Goal: Task Accomplishment & Management: Manage account settings

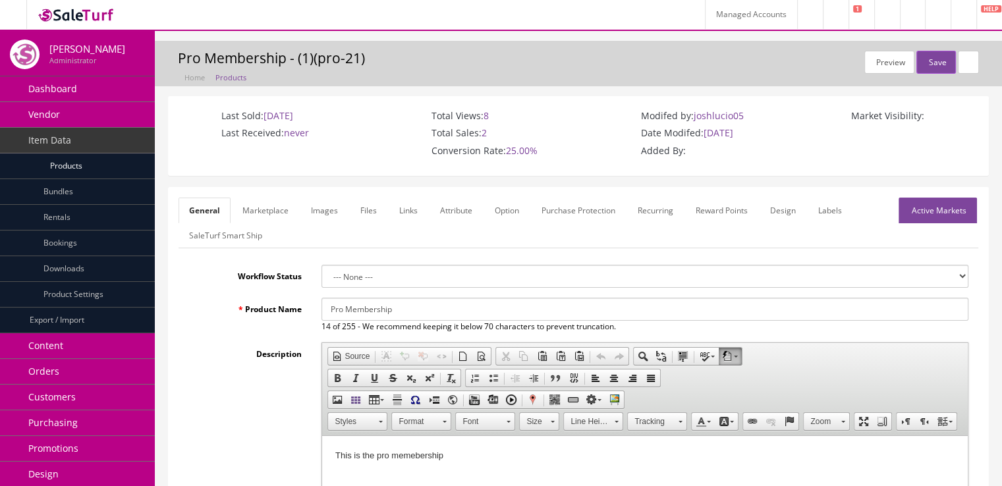
click at [725, 15] on link "Managed Accounts" at bounding box center [751, 14] width 92 height 29
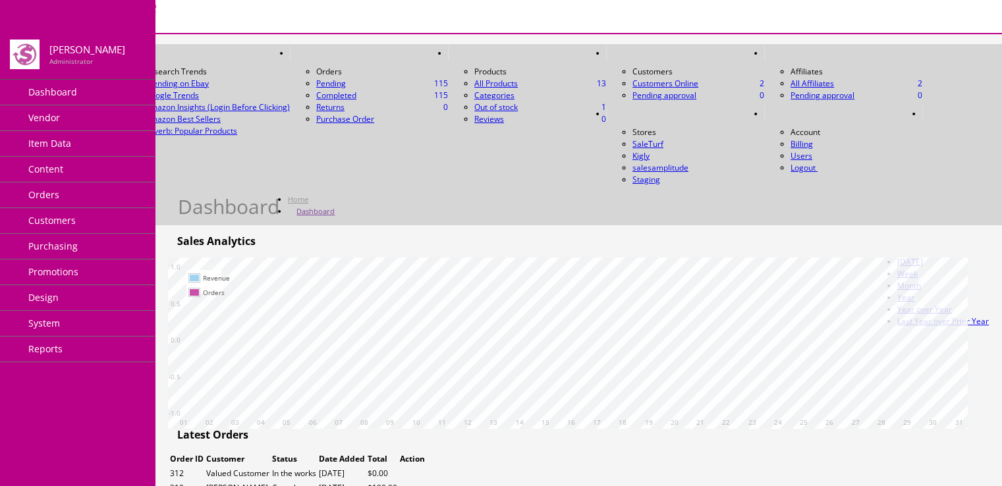
click at [948, 106] on link "HELP" at bounding box center [935, 113] width 26 height 15
click at [463, 50] on icon at bounding box center [461, 54] width 4 height 8
click at [621, 111] on icon at bounding box center [619, 115] width 4 height 8
click at [609, 55] on div "Dashboard Home Dashboard" at bounding box center [579, 138] width 828 height 169
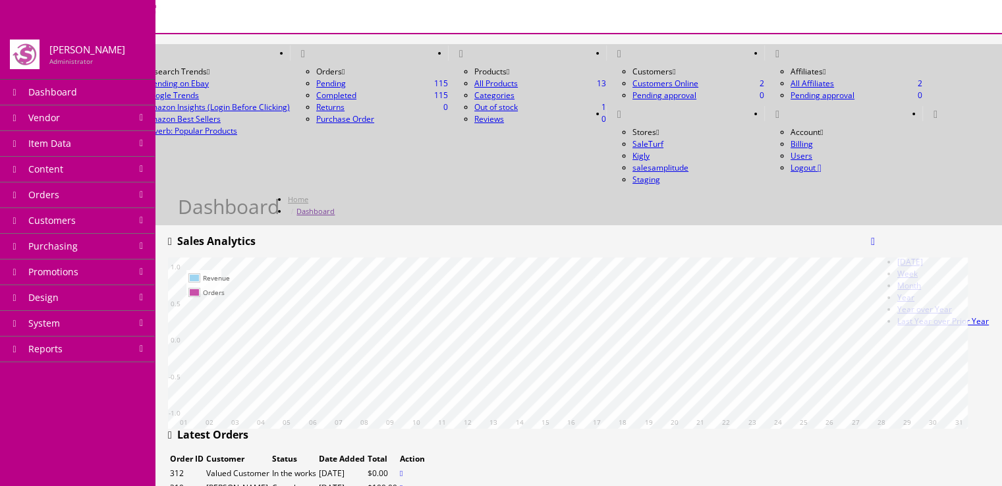
click at [632, 106] on link at bounding box center [619, 113] width 26 height 15
click at [664, 138] on link "SaleTurf" at bounding box center [648, 143] width 31 height 11
click at [621, 111] on icon at bounding box center [619, 115] width 4 height 8
click at [650, 150] on link "Kigly" at bounding box center [641, 155] width 17 height 11
click at [122, 318] on link "System" at bounding box center [77, 324] width 155 height 26
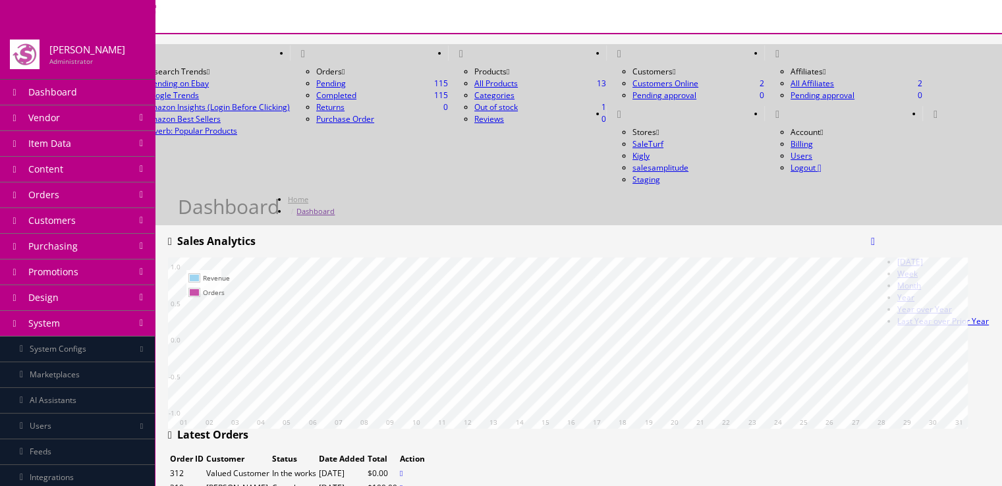
click at [128, 318] on link "System" at bounding box center [77, 324] width 155 height 26
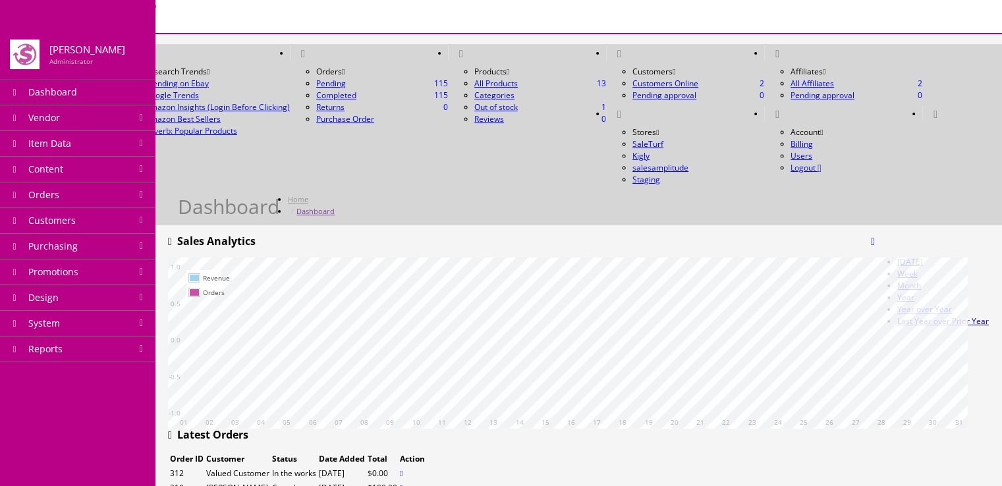
click at [134, 301] on link "Design" at bounding box center [77, 298] width 155 height 26
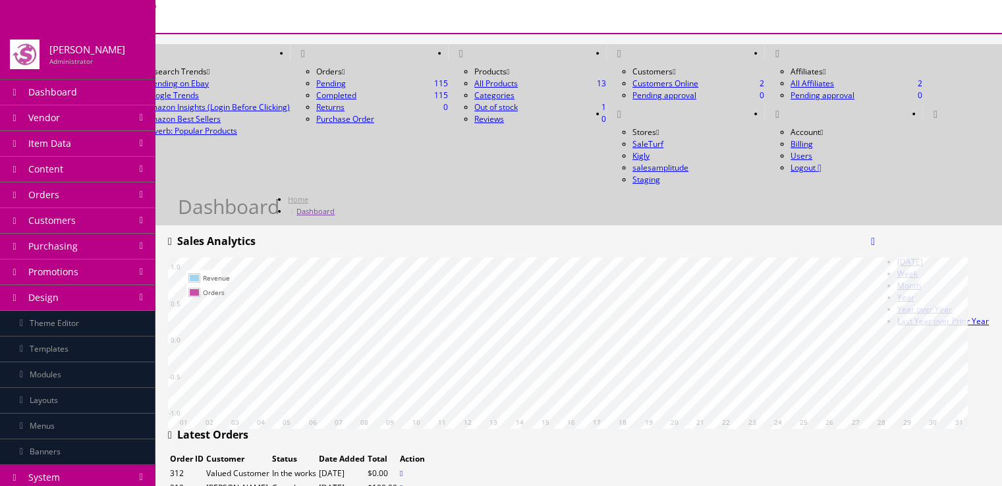
click at [119, 391] on link "Layouts" at bounding box center [77, 401] width 155 height 26
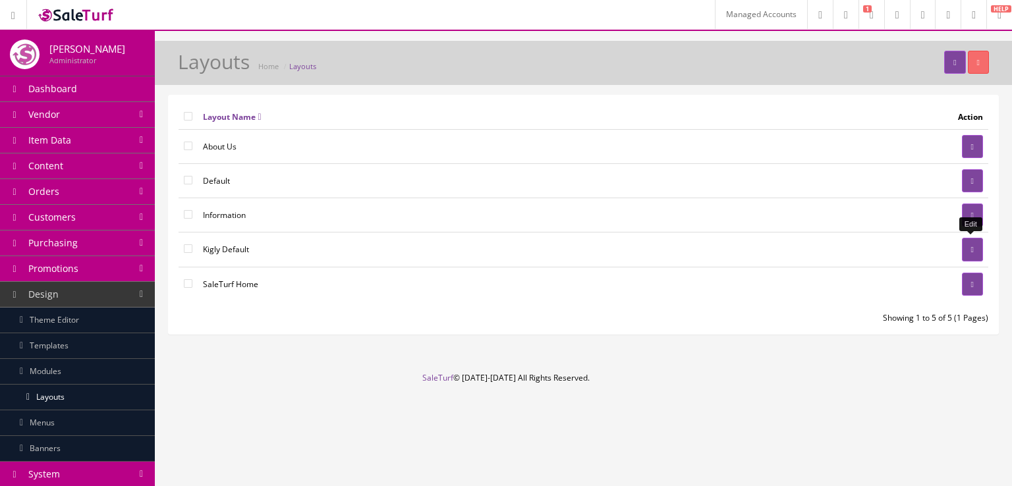
click at [979, 244] on link at bounding box center [972, 249] width 21 height 23
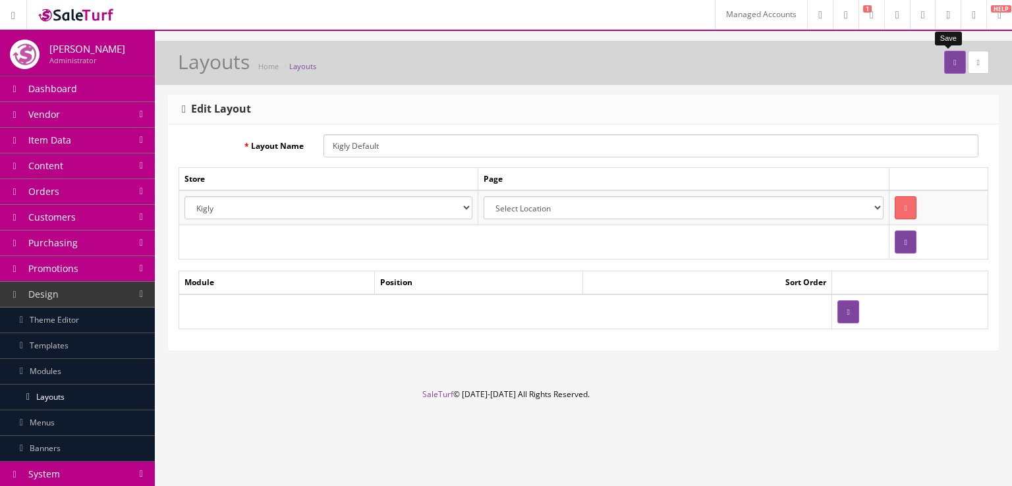
click at [944, 60] on button "submit" at bounding box center [954, 62] width 21 height 23
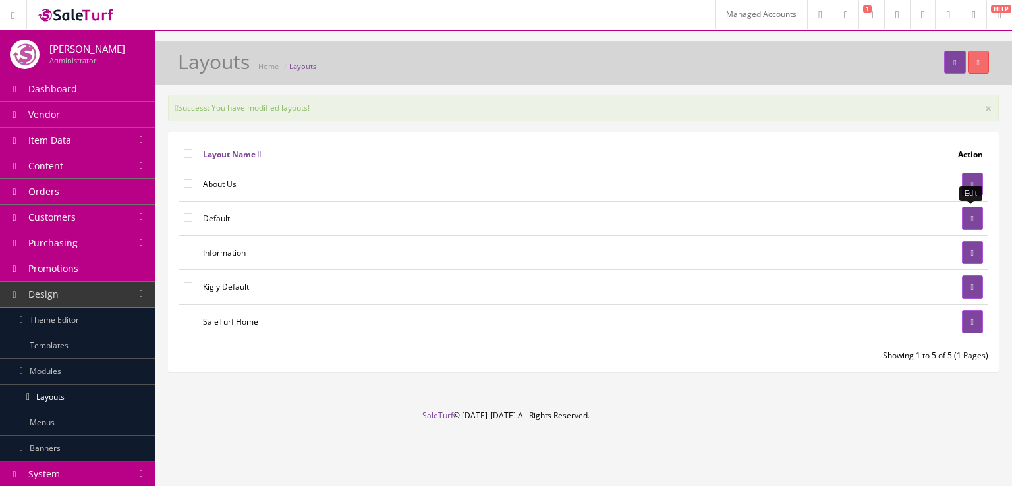
click at [967, 208] on link at bounding box center [972, 218] width 21 height 23
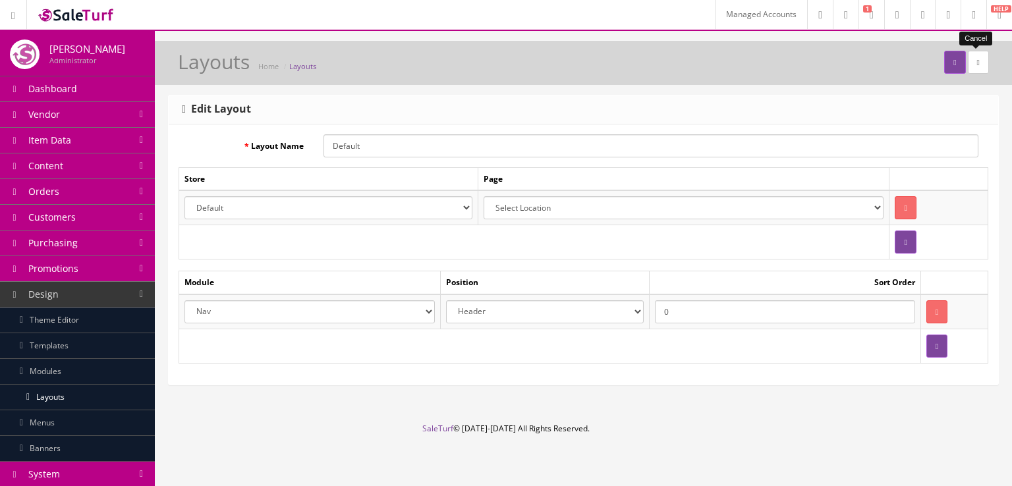
click at [976, 67] on link at bounding box center [978, 62] width 21 height 23
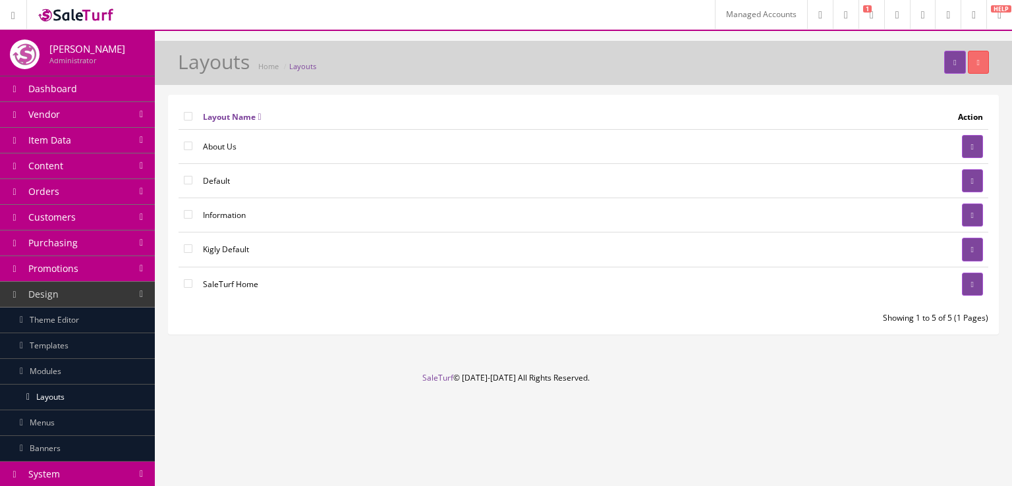
click at [955, 279] on td at bounding box center [853, 284] width 269 height 34
click at [970, 286] on link at bounding box center [972, 284] width 21 height 23
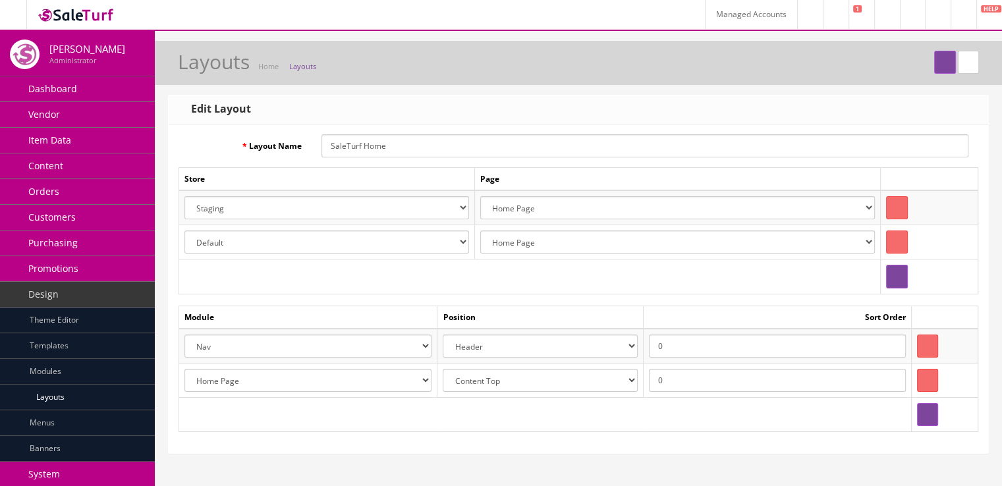
click at [395, 206] on select "Default Kigly salesamplitude Staging" at bounding box center [326, 207] width 285 height 23
click at [969, 66] on link at bounding box center [968, 62] width 21 height 23
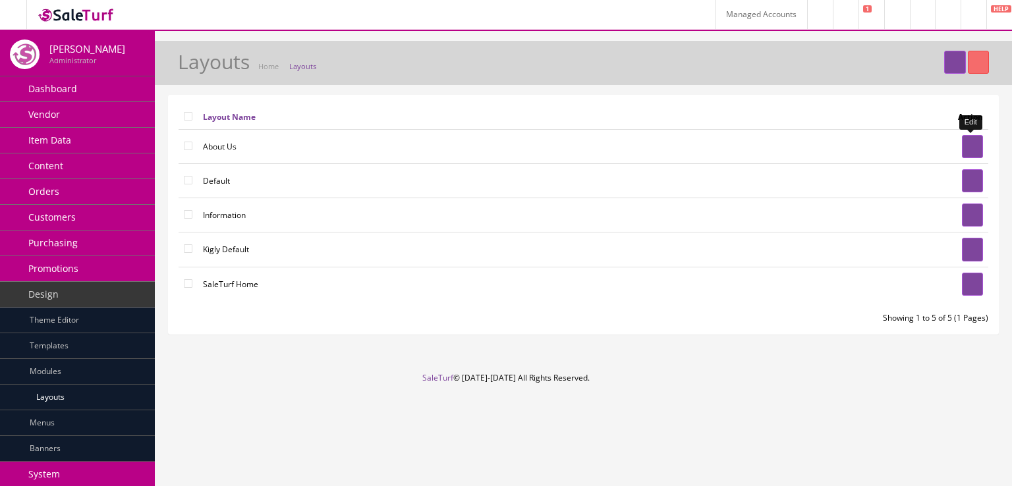
click at [971, 144] on icon at bounding box center [972, 147] width 3 height 8
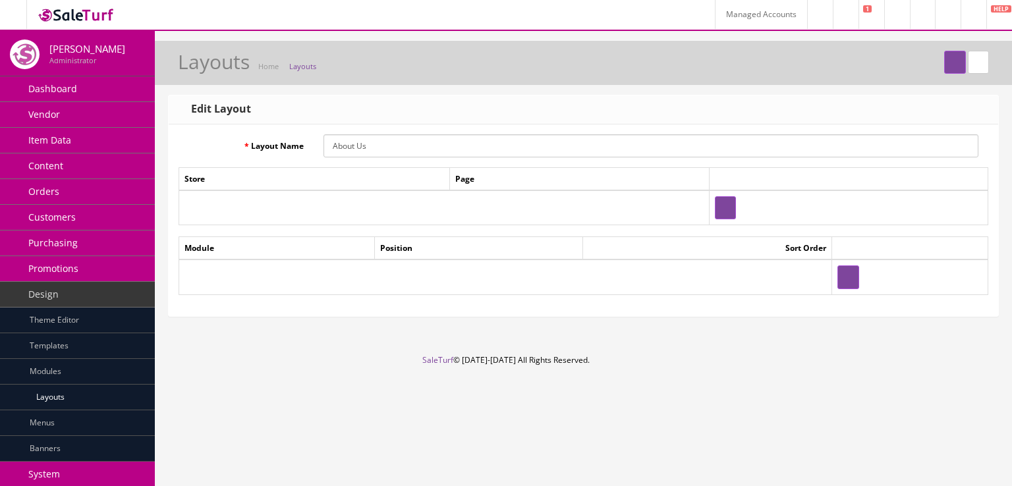
click at [71, 404] on link "Layouts" at bounding box center [77, 398] width 155 height 26
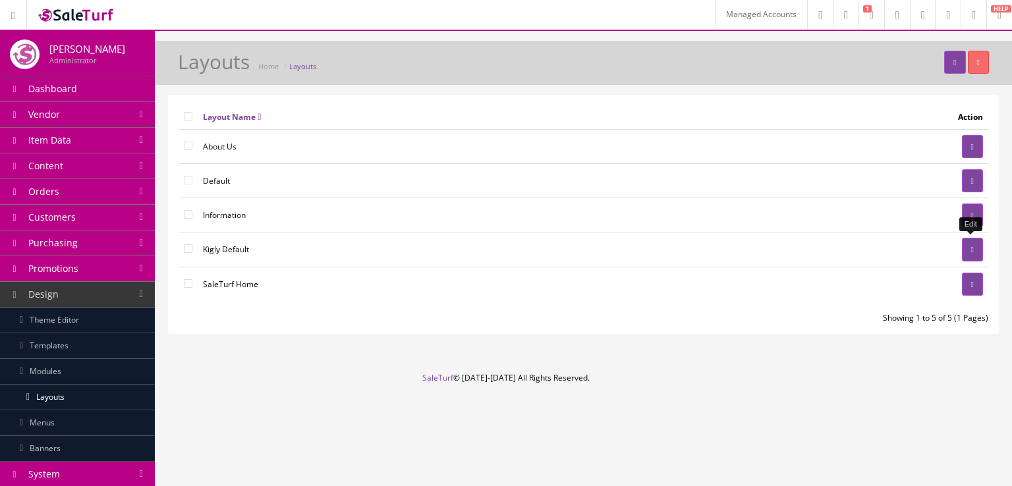
click at [966, 250] on link at bounding box center [972, 249] width 21 height 23
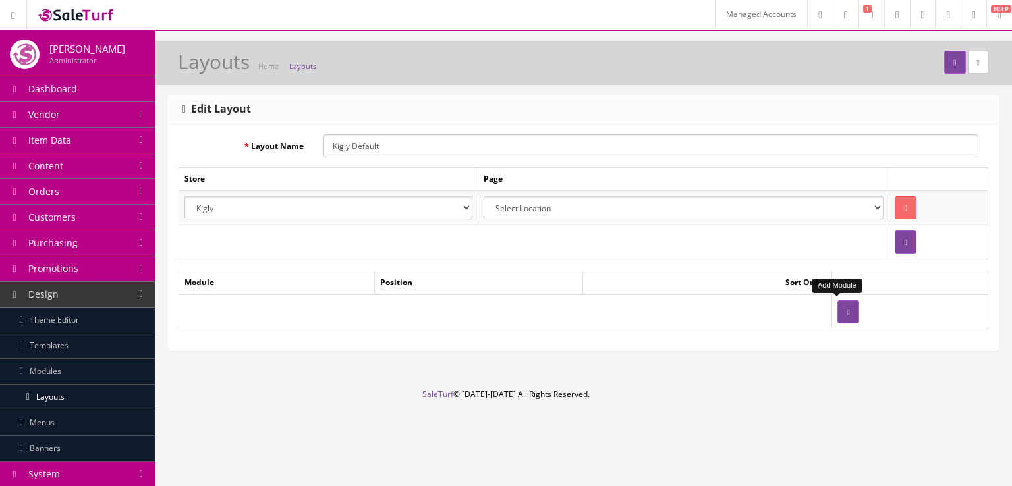
click at [837, 317] on button "button" at bounding box center [847, 311] width 21 height 23
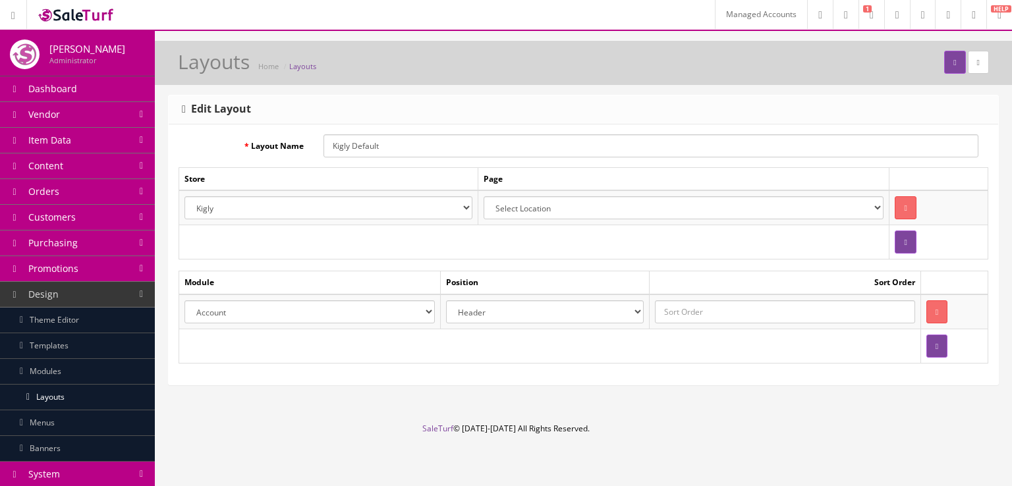
click at [412, 322] on td "Account Account Affiliate Affiliate Category Category Filter by Product Filters…" at bounding box center [310, 312] width 262 height 35
click at [407, 316] on select "Account Account Affiliate Affiliate Category Category Filter by Product Filters…" at bounding box center [309, 311] width 250 height 23
select select "header.39"
click at [184, 300] on select "Account Account Affiliate Affiliate Category Category Filter by Product Filters…" at bounding box center [309, 311] width 250 height 23
click at [503, 314] on select "Header Content Top Content Bottom Column Left Column Right Footer" at bounding box center [545, 311] width 198 height 23
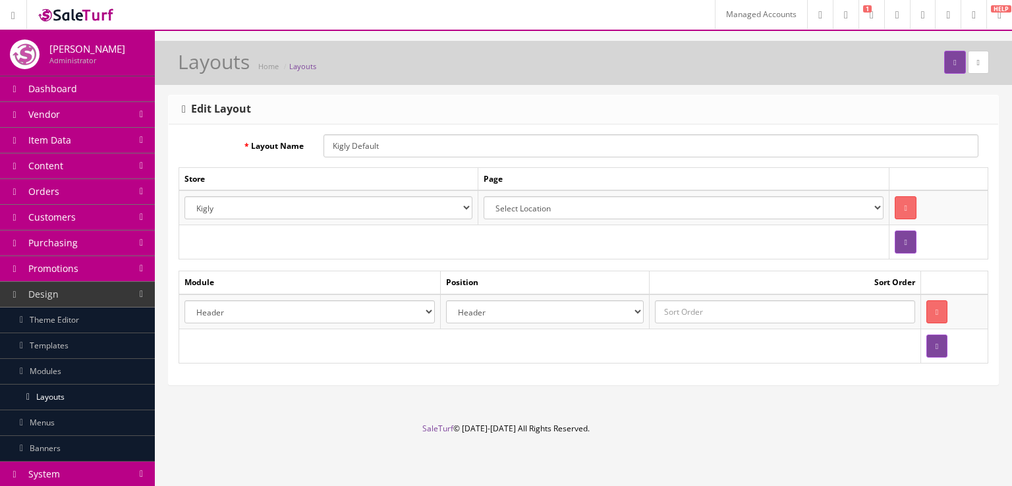
select select "content_top"
click at [451, 300] on select "Header Content Top Content Bottom Column Left Column Right Footer" at bounding box center [545, 311] width 198 height 23
click at [708, 307] on input "text" at bounding box center [785, 311] width 260 height 23
type input "0"
click at [953, 65] on icon "submit" at bounding box center [954, 63] width 3 height 8
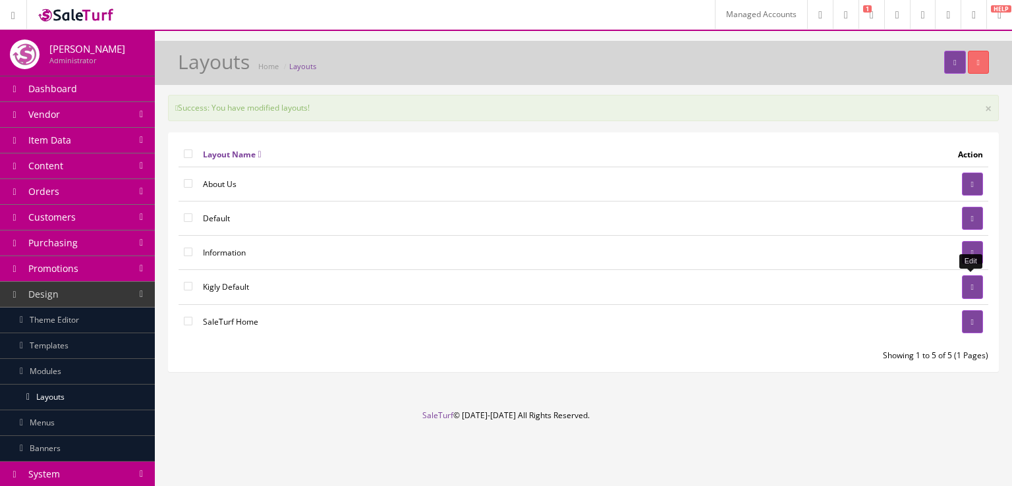
click at [971, 285] on icon at bounding box center [972, 287] width 3 height 8
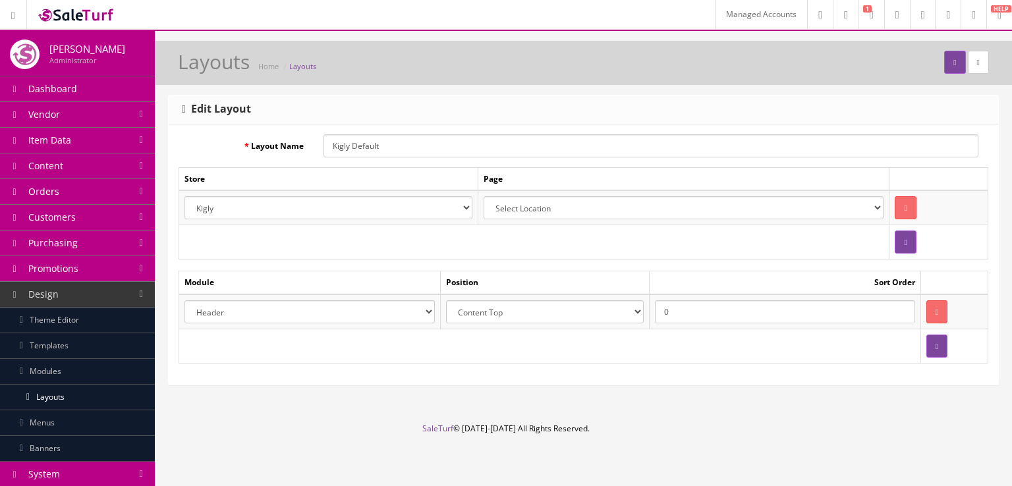
click at [545, 306] on select "Header Content Top Content Bottom Column Left Column Right Footer" at bounding box center [545, 311] width 198 height 23
select select "content_header"
click at [451, 300] on select "Header Content Top Content Bottom Column Left Column Right Footer" at bounding box center [545, 311] width 198 height 23
click at [953, 59] on icon "submit" at bounding box center [954, 63] width 3 height 8
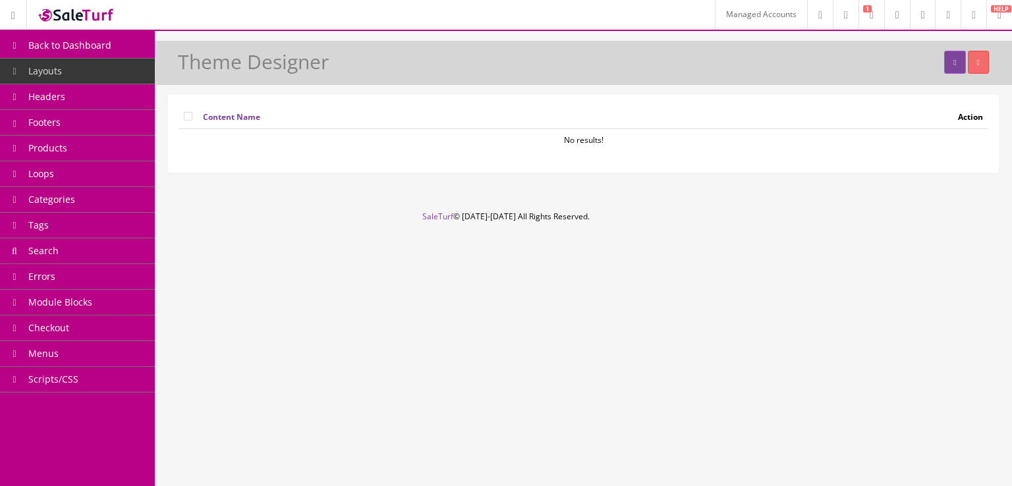
click at [42, 107] on link "Headers" at bounding box center [77, 97] width 155 height 26
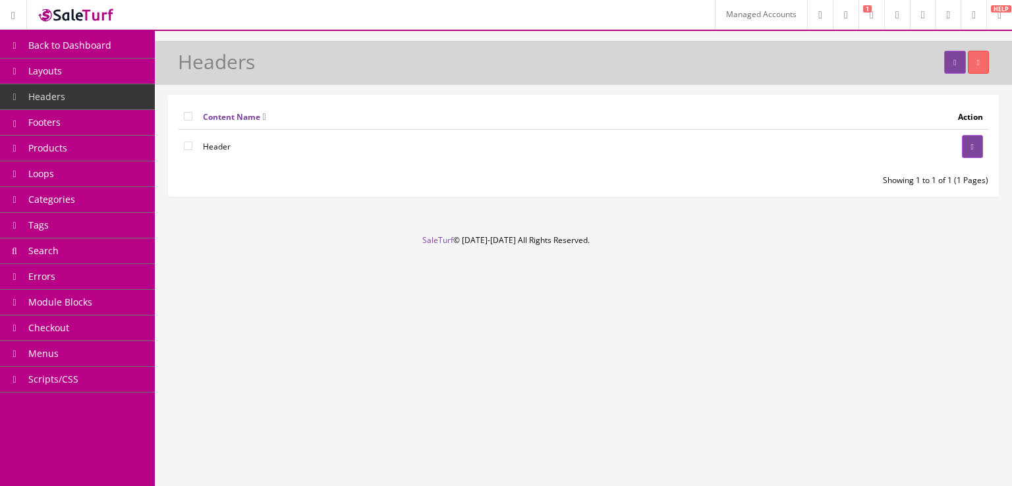
click at [953, 59] on icon at bounding box center [954, 63] width 3 height 8
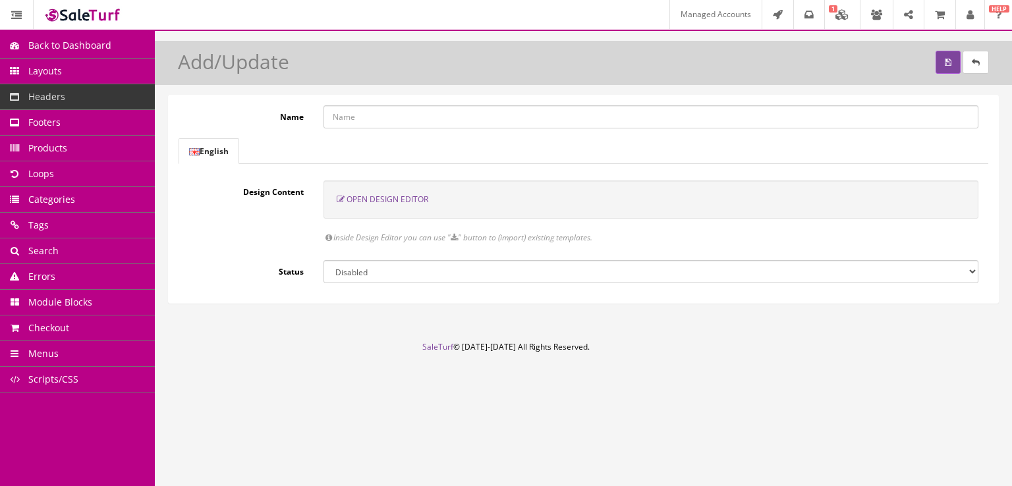
click at [388, 198] on span "Open Design Editor" at bounding box center [388, 199] width 82 height 11
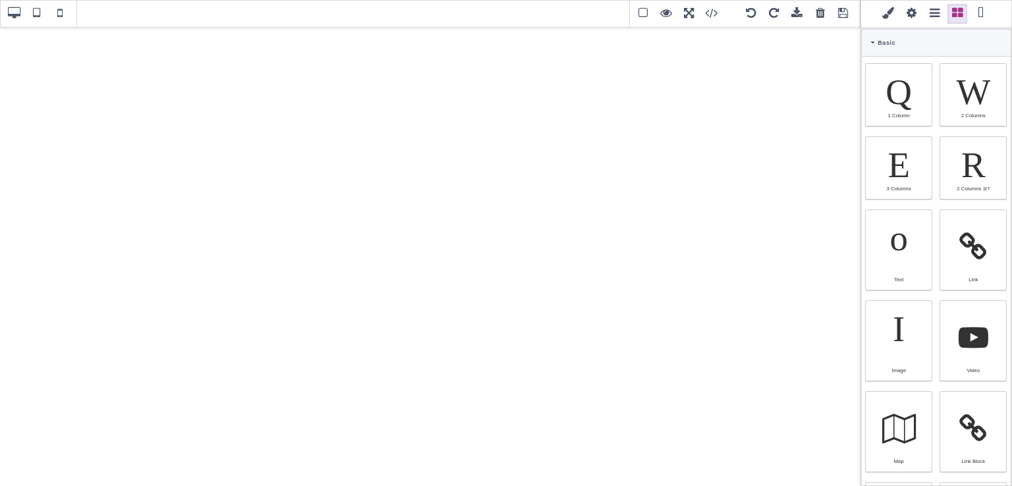
click at [842, 17] on span at bounding box center [844, 14] width 20 height 20
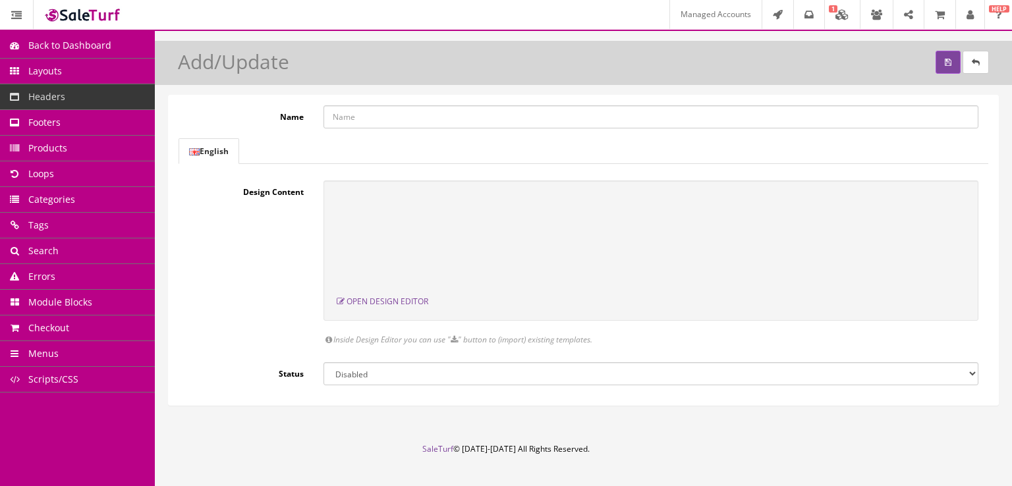
click at [368, 127] on input "Name" at bounding box center [651, 116] width 655 height 23
type input "test 2"
click at [381, 376] on select "Enabled Disabled" at bounding box center [651, 373] width 655 height 23
select select "1"
click at [324, 362] on select "Enabled Disabled" at bounding box center [651, 373] width 655 height 23
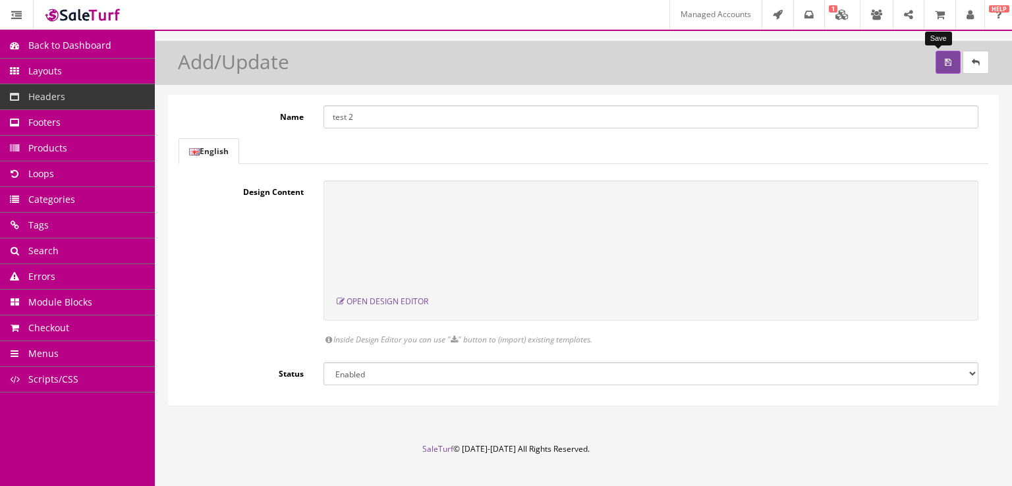
click at [940, 67] on button "submit" at bounding box center [948, 62] width 25 height 23
